Goal: Information Seeking & Learning: Find specific fact

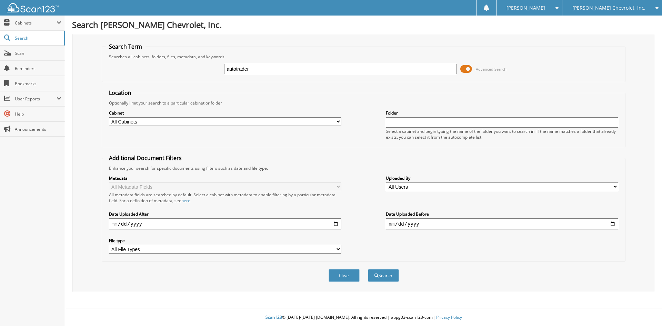
type input "autotrader"
click at [368, 269] on button "Search" at bounding box center [383, 275] width 31 height 13
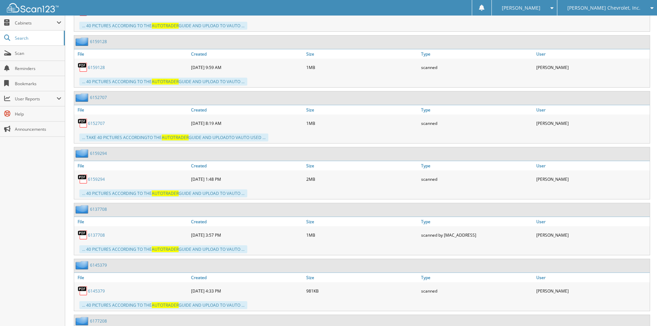
scroll to position [690, 0]
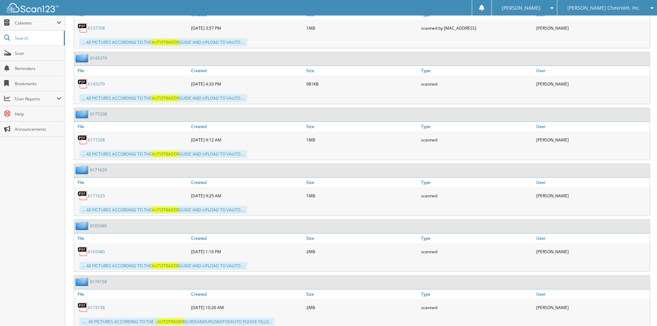
click at [100, 139] on link "6177208" at bounding box center [96, 140] width 17 height 6
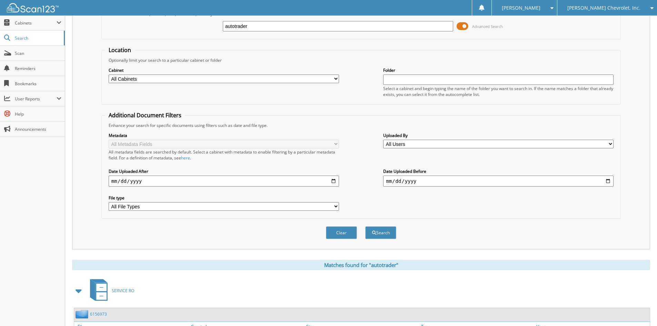
scroll to position [0, 0]
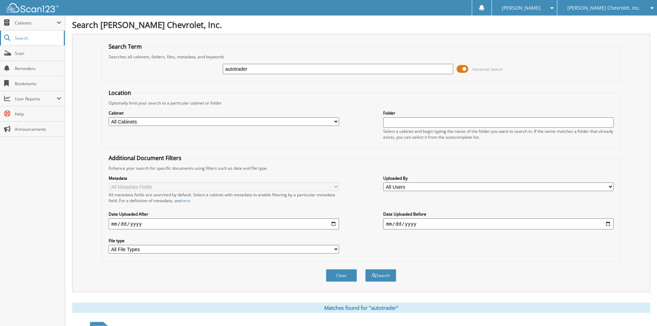
click at [38, 42] on link "Search" at bounding box center [32, 38] width 65 height 15
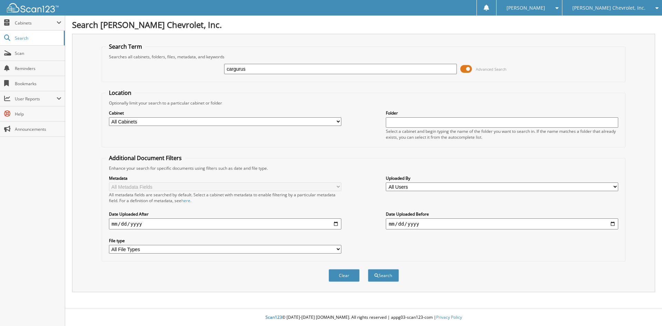
type input "cargurus"
click at [368, 269] on button "Search" at bounding box center [383, 275] width 31 height 13
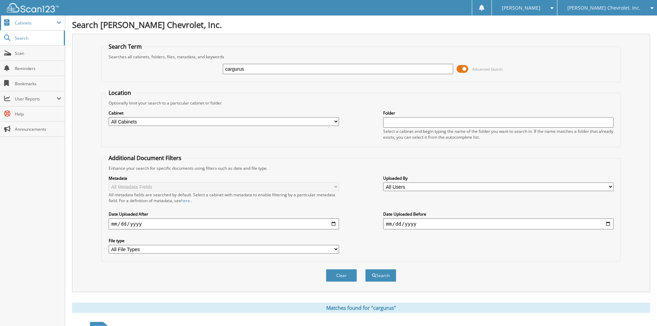
click at [26, 21] on span "Cabinets" at bounding box center [36, 23] width 42 height 6
click at [342, 40] on div "Search Term Searches all cabinets, folders, files, metadata, and keywords cargu…" at bounding box center [361, 163] width 578 height 258
